Goal: Find specific page/section: Find specific page/section

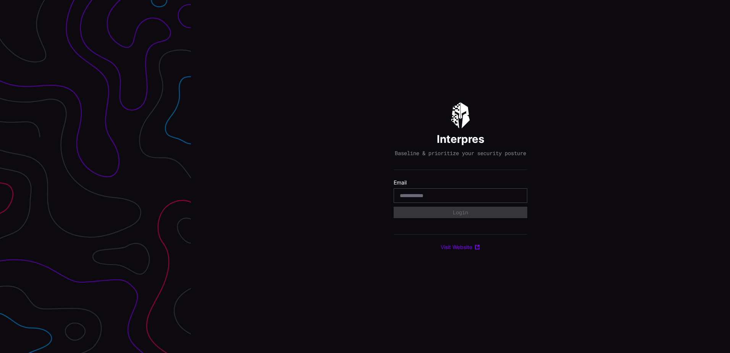
click at [484, 198] on input "email" at bounding box center [460, 195] width 121 height 7
type input "**********"
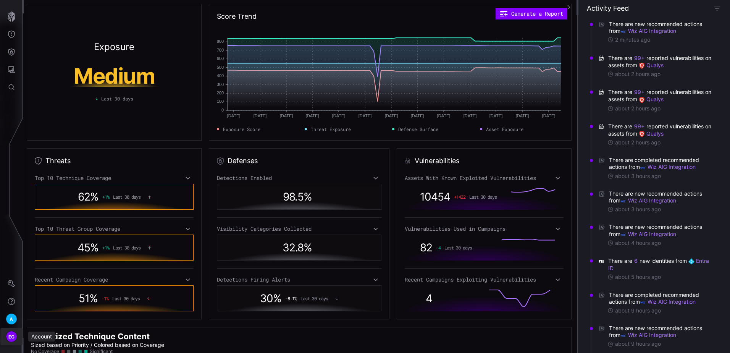
click at [13, 338] on span "EG" at bounding box center [11, 337] width 6 height 8
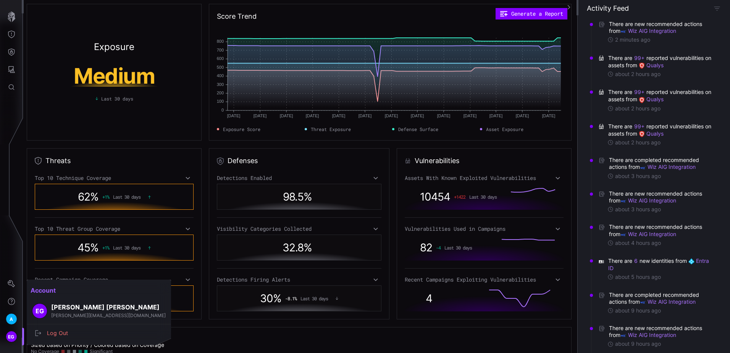
click at [14, 320] on div at bounding box center [365, 176] width 730 height 353
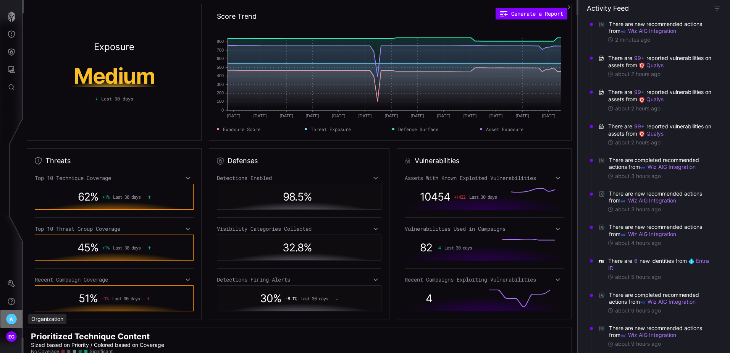
click at [10, 320] on span "A" at bounding box center [11, 319] width 3 height 8
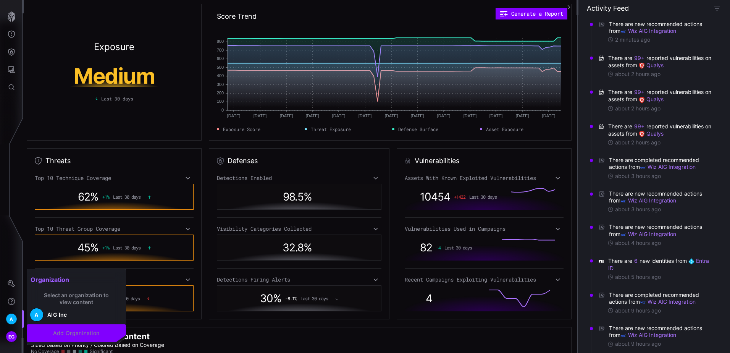
click at [11, 336] on div at bounding box center [365, 176] width 730 height 353
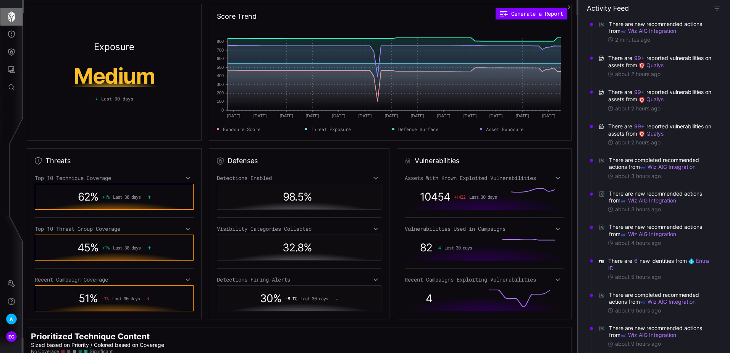
click at [10, 18] on icon "button" at bounding box center [12, 16] width 8 height 11
click at [10, 34] on icon "Threat Exposure" at bounding box center [12, 35] width 8 height 8
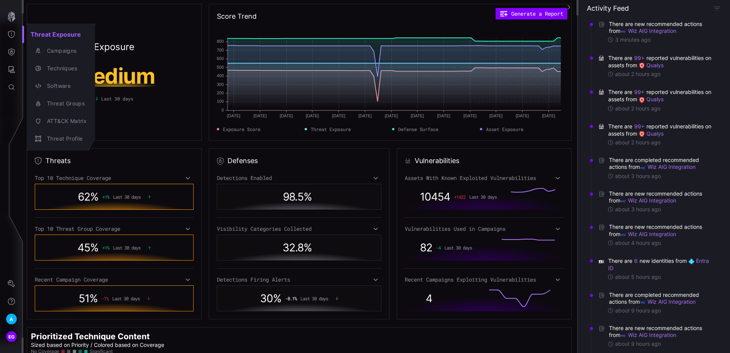
click at [10, 50] on div at bounding box center [365, 176] width 730 height 353
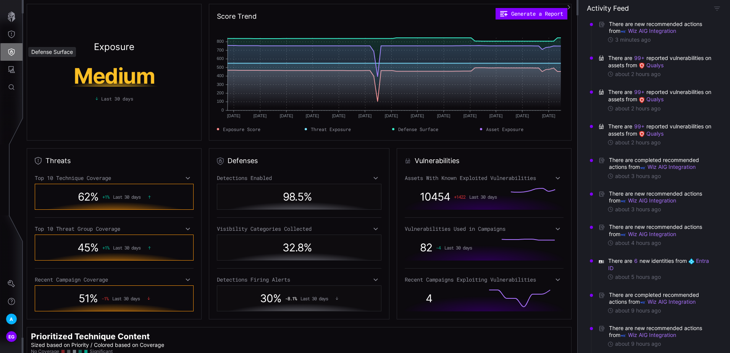
click at [9, 55] on icon "Defense Surface" at bounding box center [12, 52] width 8 height 8
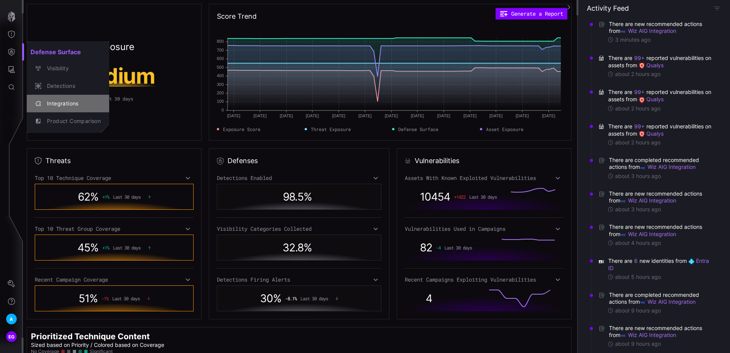
click at [62, 104] on div "Integrations" at bounding box center [72, 104] width 58 height 10
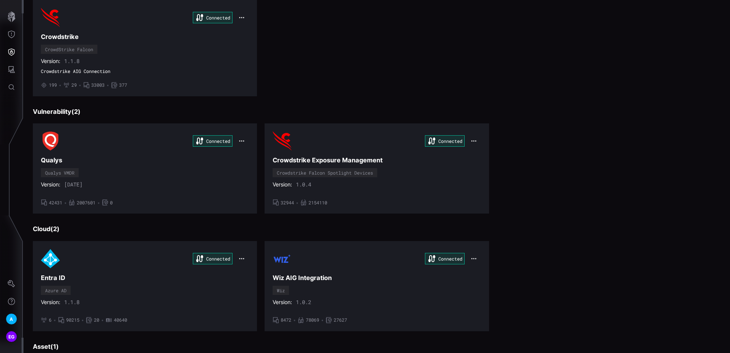
scroll to position [76, 0]
